Goal: Find specific page/section: Find specific page/section

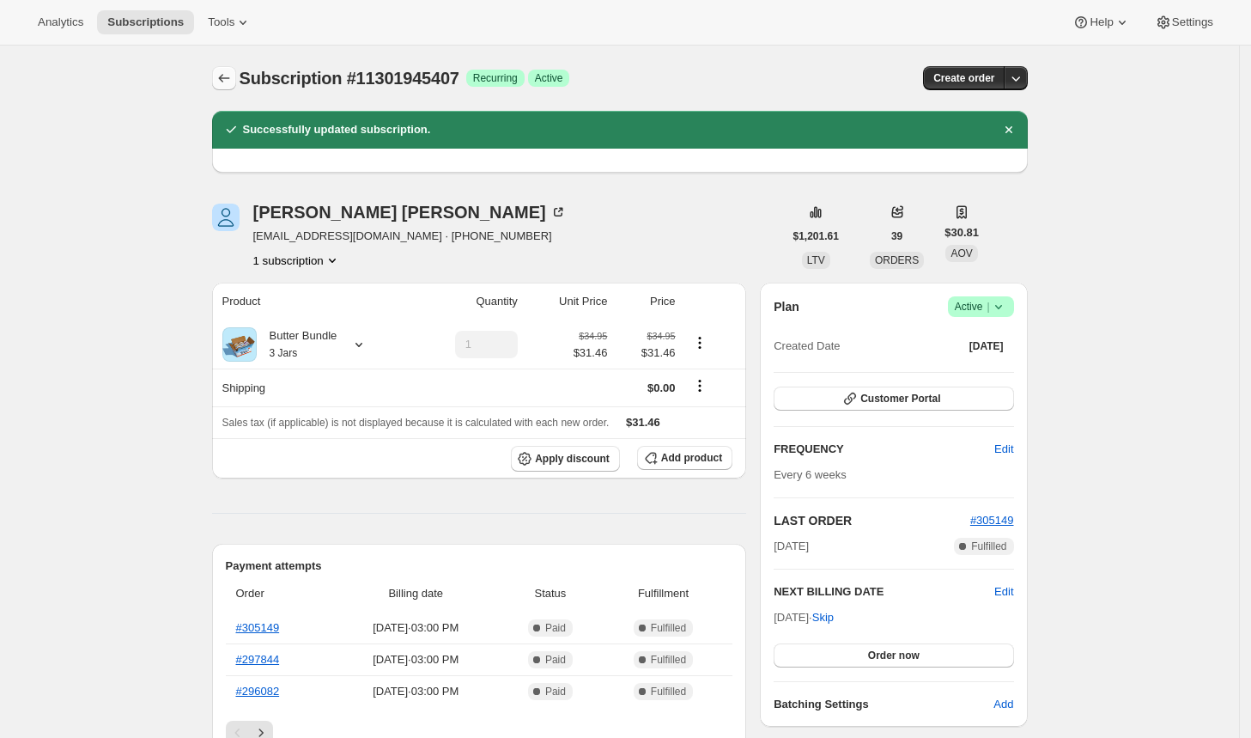
click at [228, 84] on icon "Subscriptions" at bounding box center [224, 78] width 17 height 17
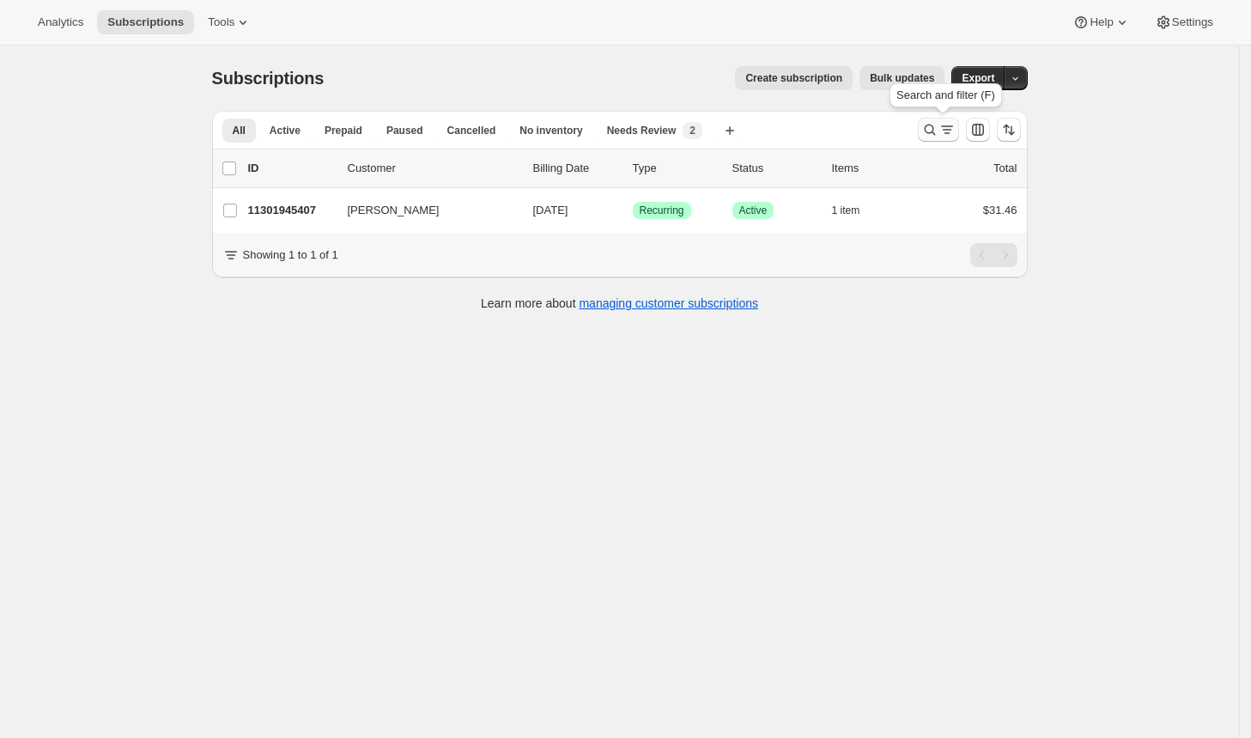
click at [933, 133] on icon "Search and filter results" at bounding box center [929, 129] width 17 height 17
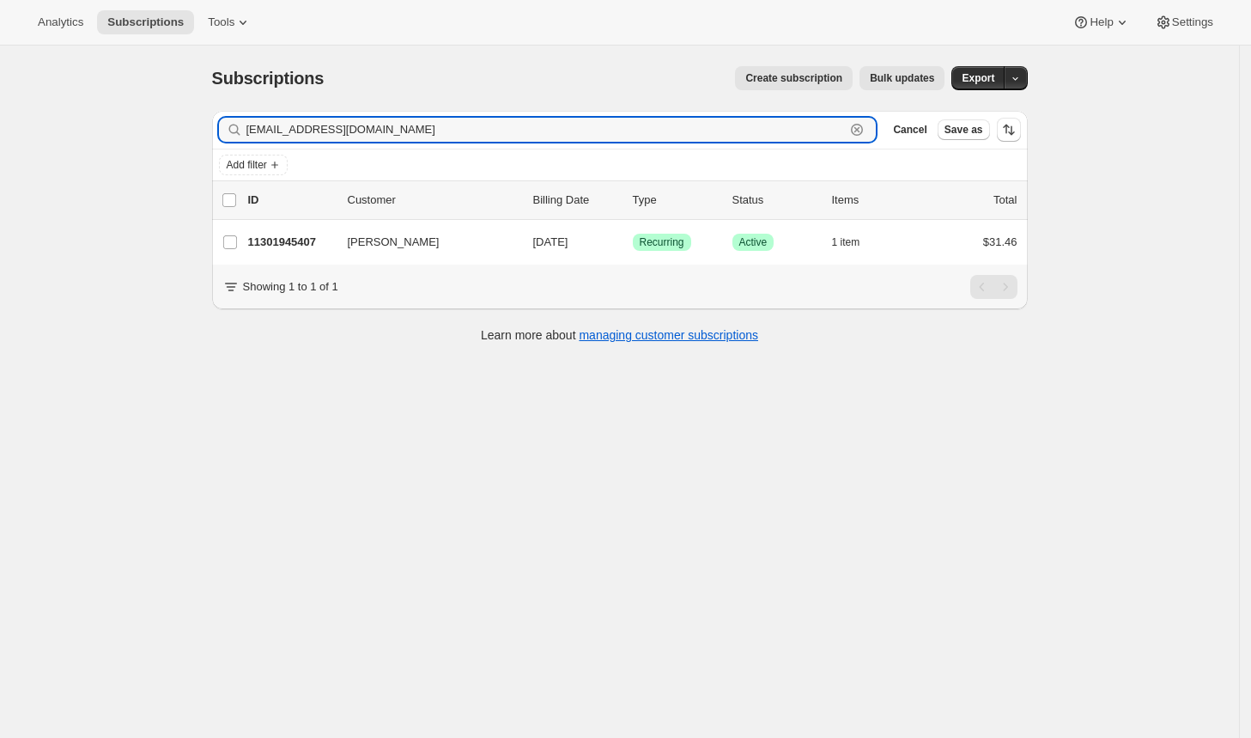
click at [866, 131] on icon "button" at bounding box center [856, 129] width 17 height 17
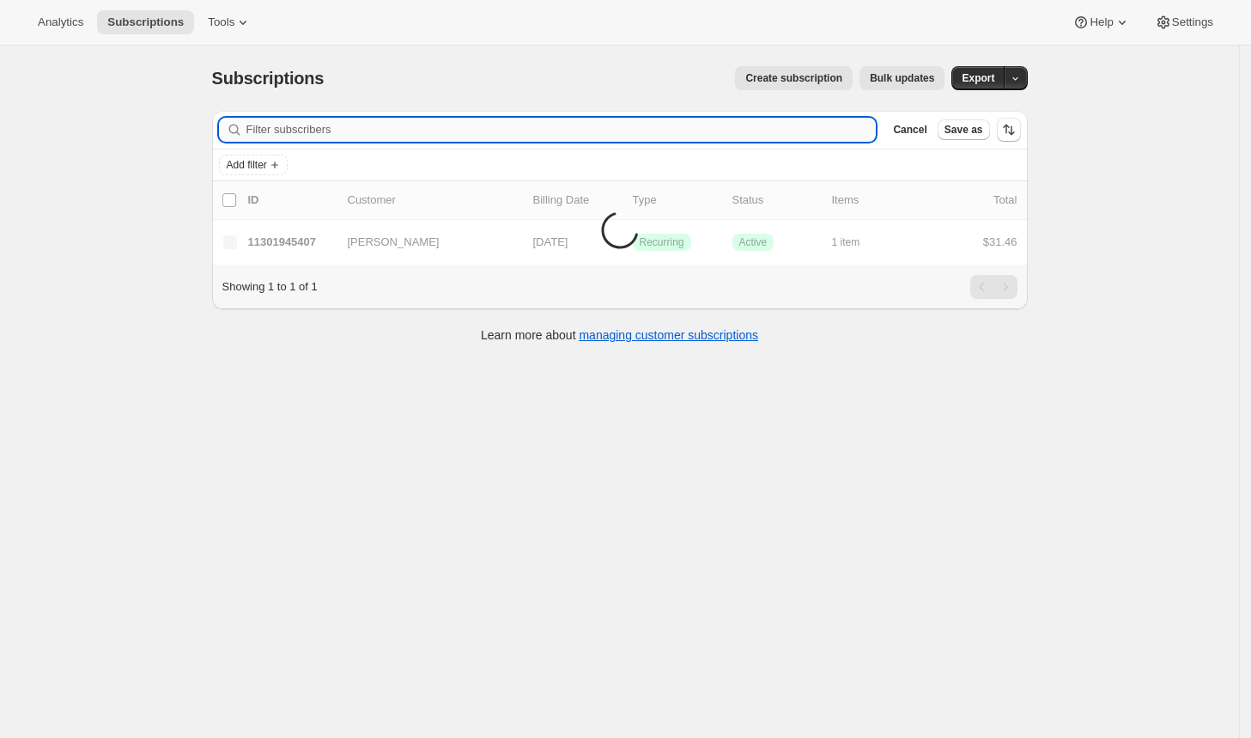
paste input "[EMAIL_ADDRESS][DOMAIN_NAME]"
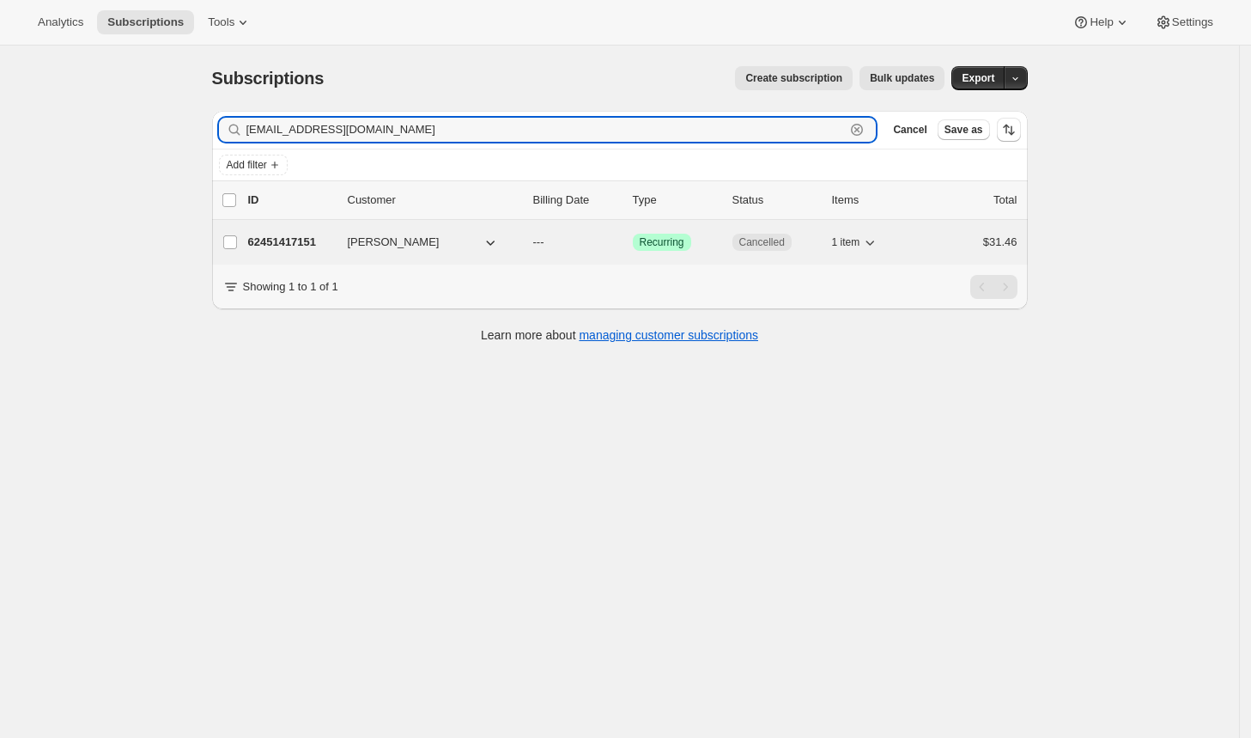
type input "[EMAIL_ADDRESS][DOMAIN_NAME]"
click at [326, 244] on p "62451417151" at bounding box center [291, 242] width 86 height 17
